Goal: Find specific page/section: Find specific page/section

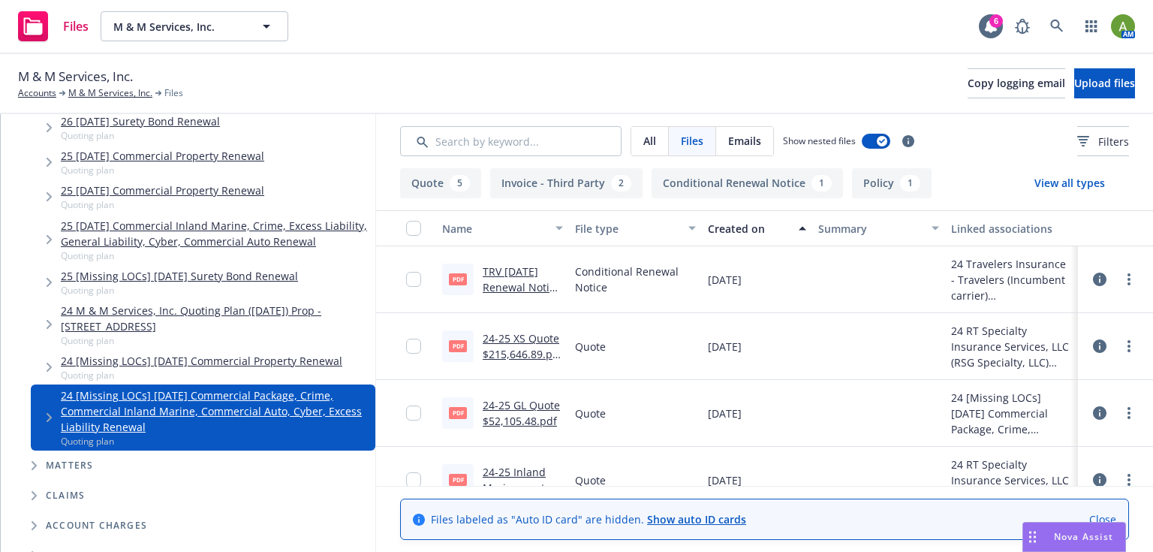
scroll to position [240, 0]
